Goal: Navigation & Orientation: Find specific page/section

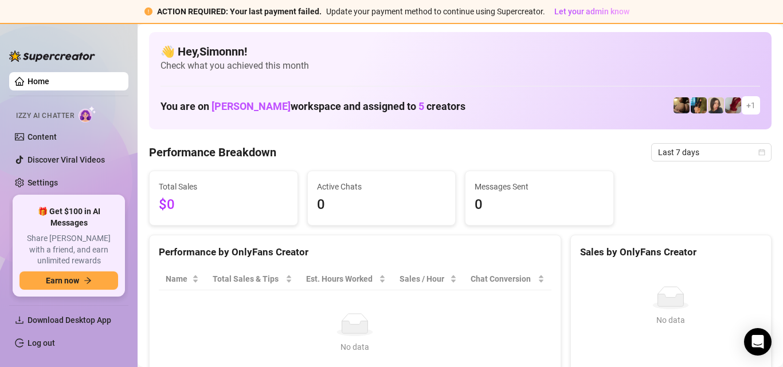
scroll to position [11, 0]
drag, startPoint x: 494, startPoint y: 202, endPoint x: 467, endPoint y: 202, distance: 26.9
click at [467, 202] on div "Messages Sent 25" at bounding box center [539, 198] width 148 height 54
click at [387, 194] on span "16" at bounding box center [382, 205] width 130 height 22
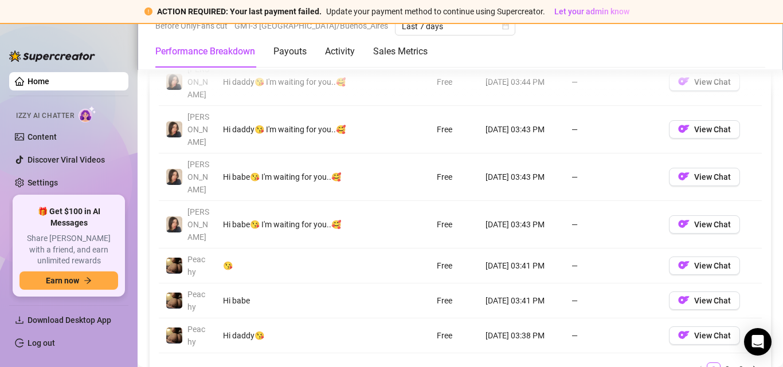
scroll to position [1261, 0]
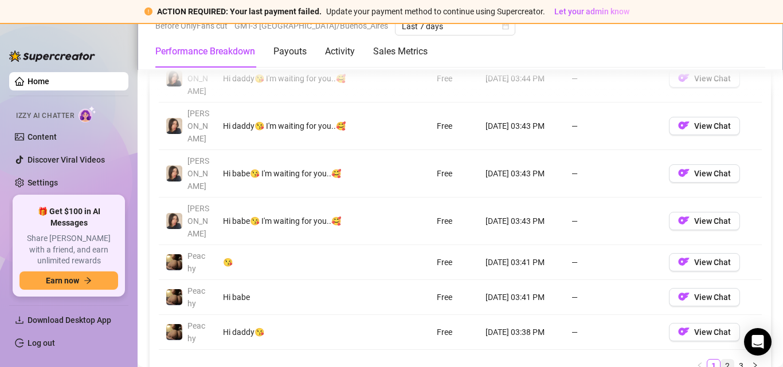
click at [721, 360] on link "2" at bounding box center [727, 366] width 13 height 13
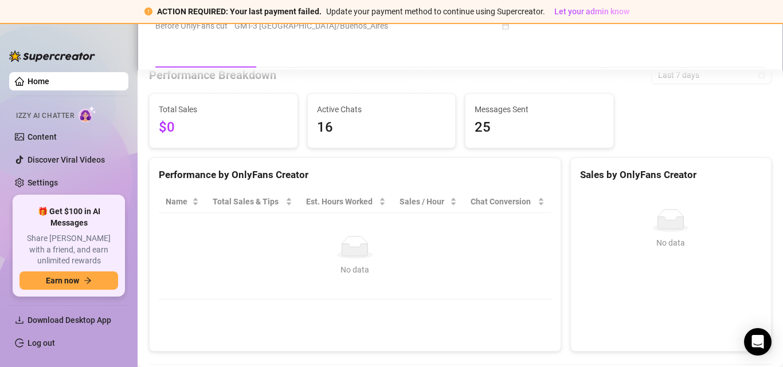
scroll to position [229, 0]
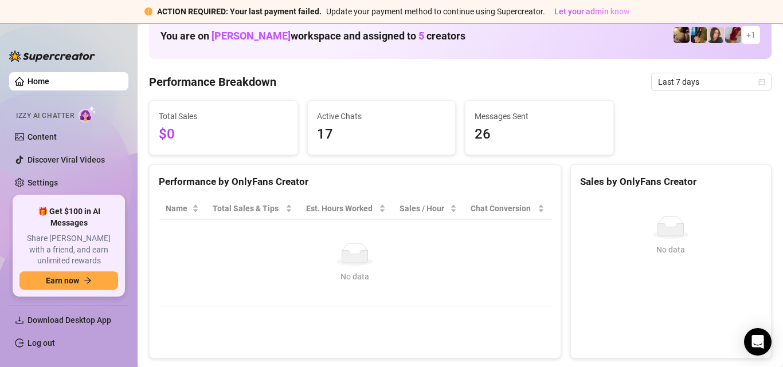
scroll to position [1, 0]
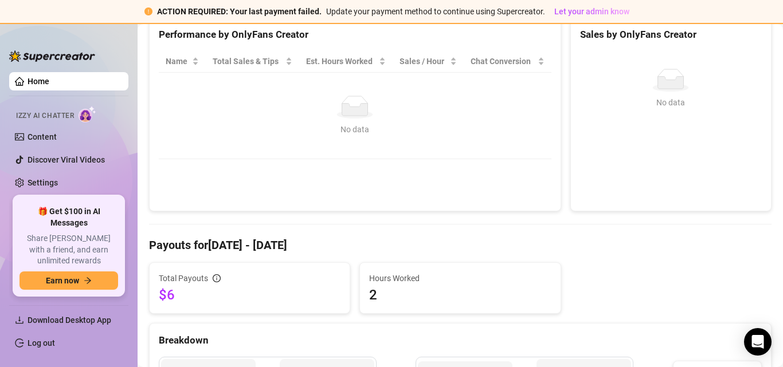
scroll to position [344, 0]
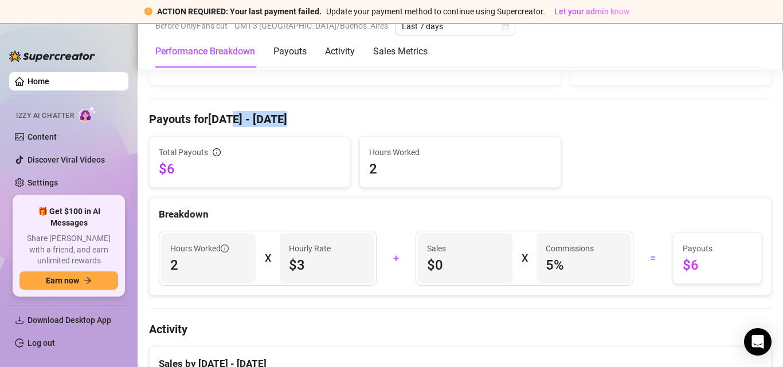
drag, startPoint x: 326, startPoint y: 124, endPoint x: 234, endPoint y: 119, distance: 91.9
click at [234, 119] on h4 "Payouts for Sep 12 - Sep 19" at bounding box center [460, 119] width 623 height 16
click at [356, 120] on h4 "Payouts for Sep 12 - Sep 19" at bounding box center [460, 119] width 623 height 16
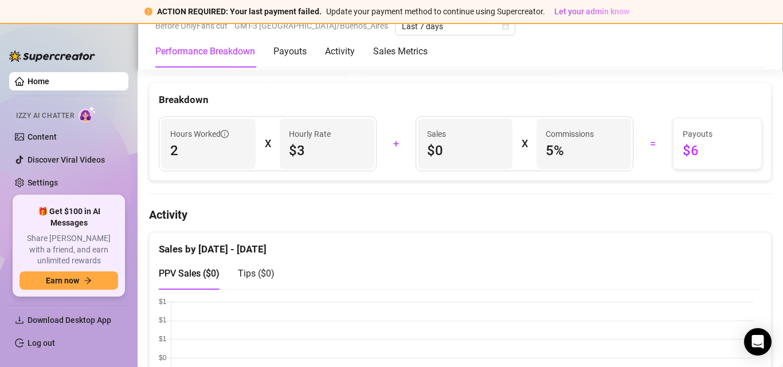
scroll to position [229, 0]
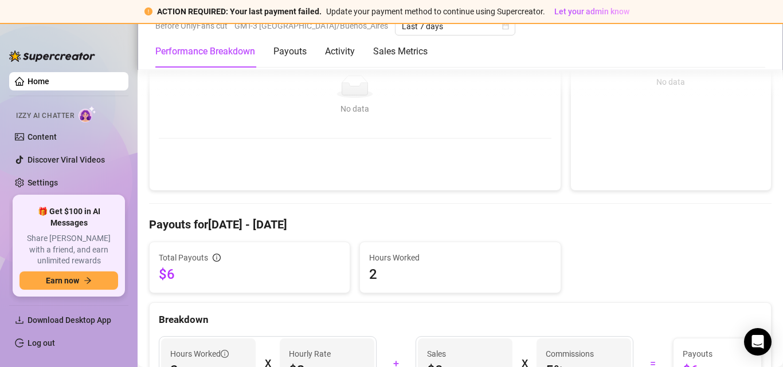
scroll to position [229, 0]
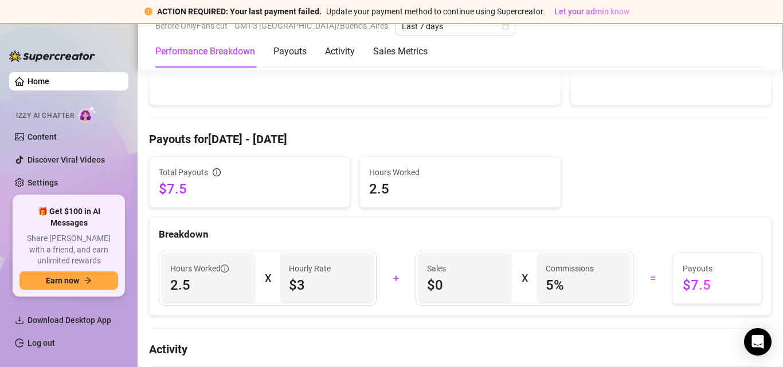
scroll to position [344, 0]
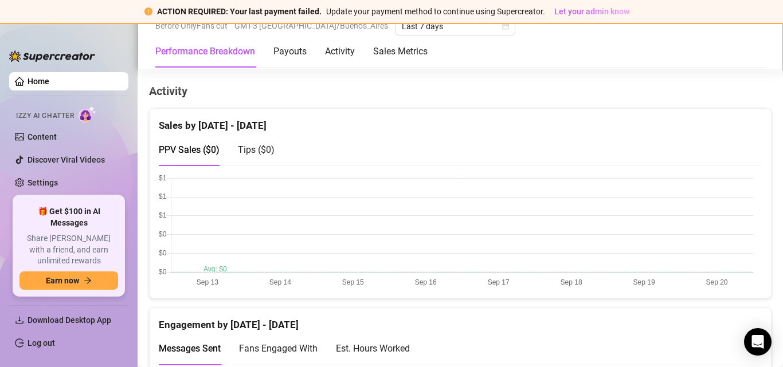
scroll to position [401, 0]
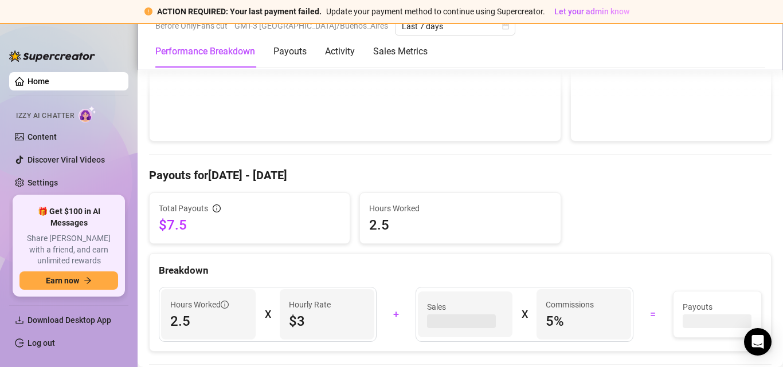
scroll to position [287, 0]
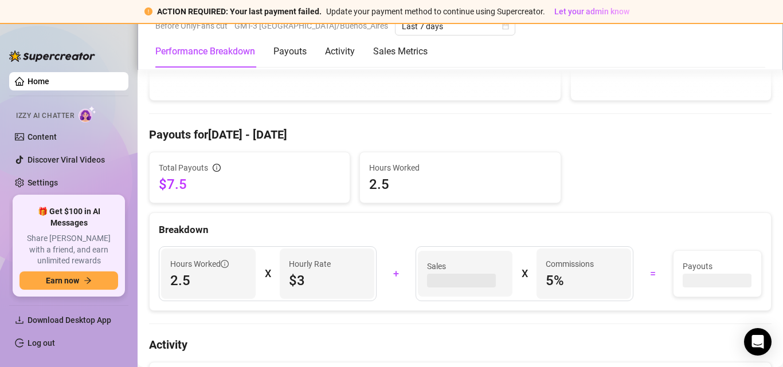
scroll to position [344, 0]
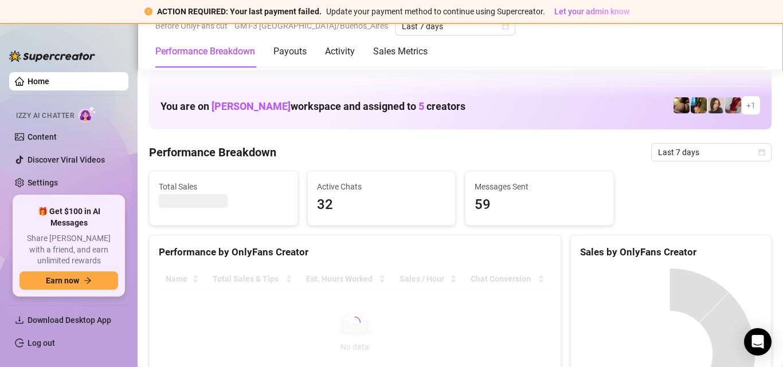
scroll to position [344, 0]
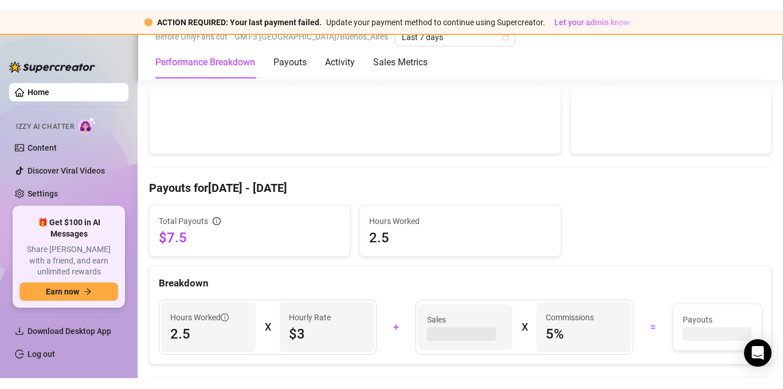
scroll to position [287, 0]
